Goal: Information Seeking & Learning: Learn about a topic

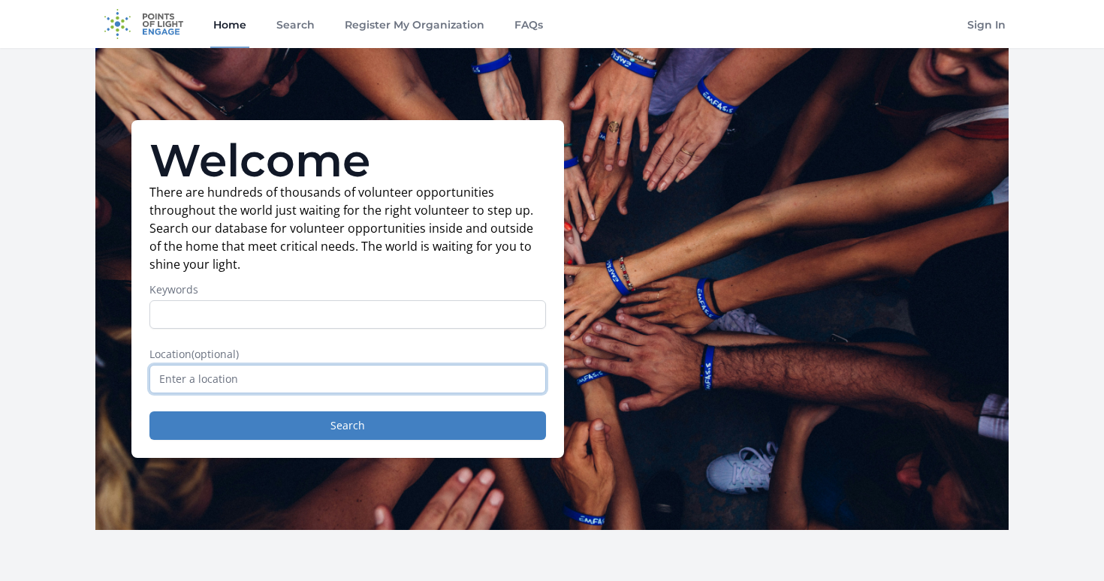
click at [233, 375] on input "text" at bounding box center [347, 379] width 397 height 29
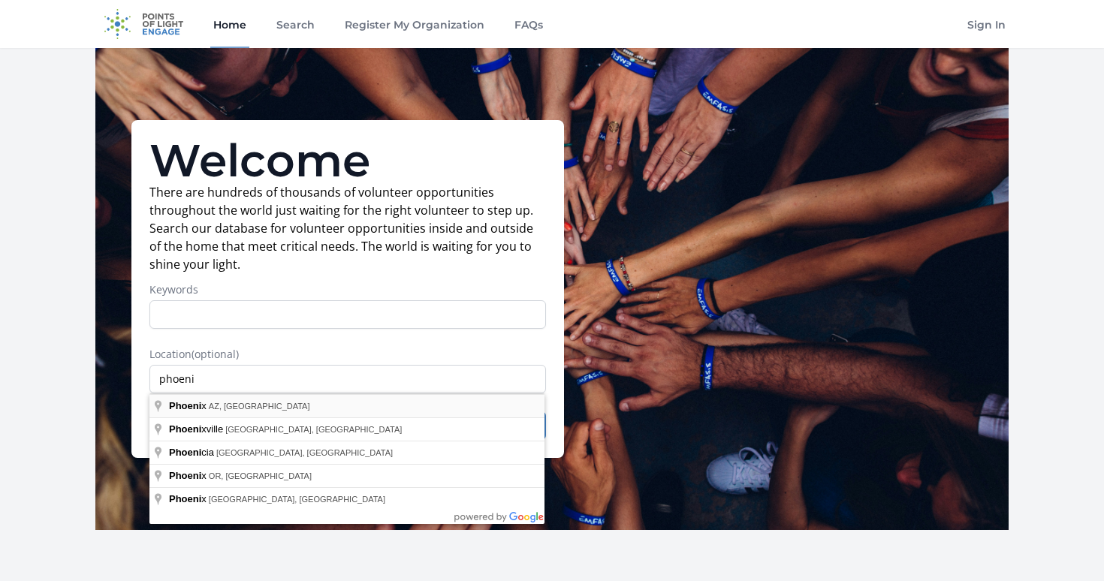
type input "[GEOGRAPHIC_DATA], [GEOGRAPHIC_DATA], [GEOGRAPHIC_DATA]"
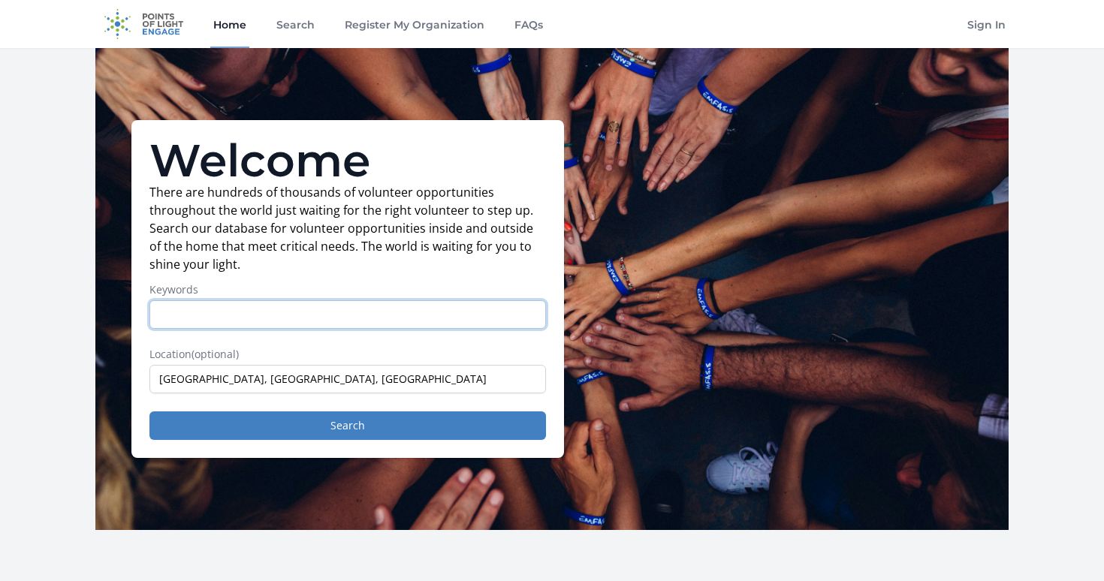
click at [249, 311] on input "Keywords" at bounding box center [347, 314] width 397 height 29
type input "music"
click at [149, 412] on button "Search" at bounding box center [347, 426] width 397 height 29
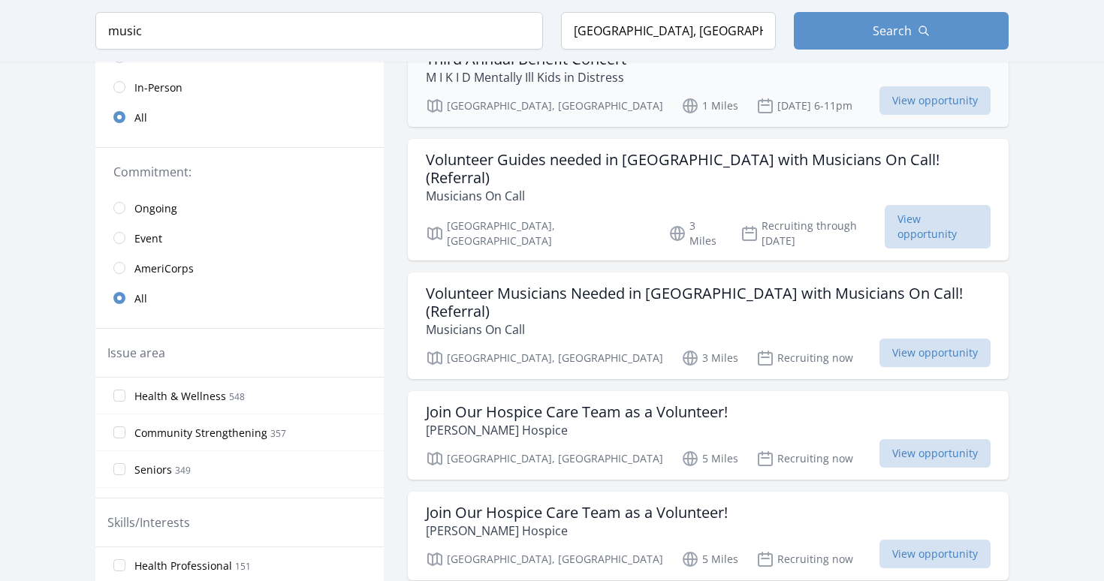
scroll to position [285, 0]
